Goal: Check status: Check status

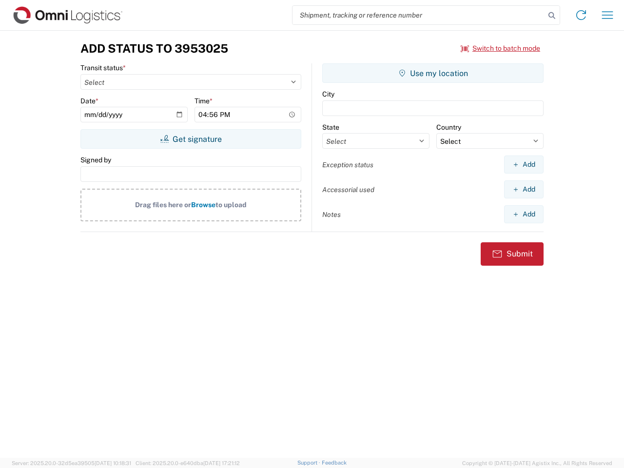
click at [419, 15] on input "search" at bounding box center [418, 15] width 252 height 19
click at [552, 16] on icon at bounding box center [552, 16] width 14 height 14
click at [581, 15] on icon at bounding box center [581, 15] width 16 height 16
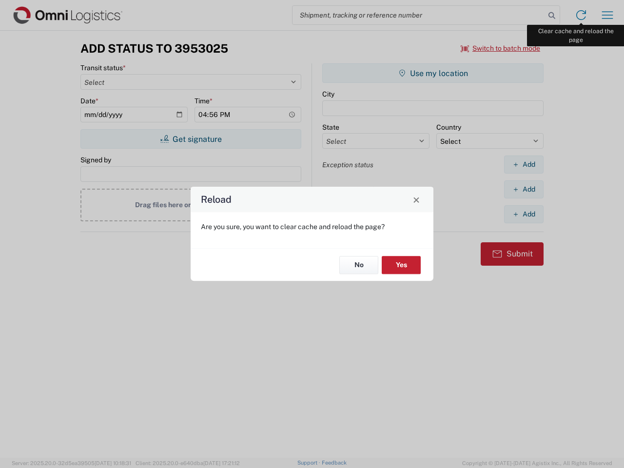
click at [607, 15] on div "Reload Are you sure, you want to clear cache and reload the page? No Yes" at bounding box center [312, 234] width 624 height 468
click at [500, 48] on div "Reload Are you sure, you want to clear cache and reload the page? No Yes" at bounding box center [312, 234] width 624 height 468
click at [191, 139] on div "Reload Are you sure, you want to clear cache and reload the page? No Yes" at bounding box center [312, 234] width 624 height 468
click at [433, 73] on div "Reload Are you sure, you want to clear cache and reload the page? No Yes" at bounding box center [312, 234] width 624 height 468
click at [523, 164] on div "Reload Are you sure, you want to clear cache and reload the page? No Yes" at bounding box center [312, 234] width 624 height 468
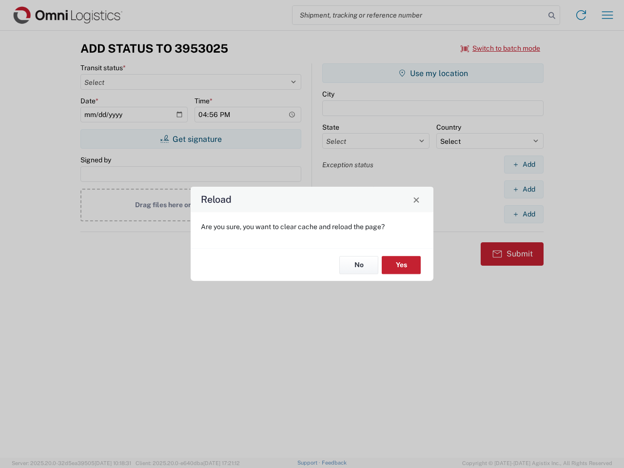
click at [523, 189] on div "Reload Are you sure, you want to clear cache and reload the page? No Yes" at bounding box center [312, 234] width 624 height 468
click at [523, 214] on div "Reload Are you sure, you want to clear cache and reload the page? No Yes" at bounding box center [312, 234] width 624 height 468
